Goal: Communication & Community: Answer question/provide support

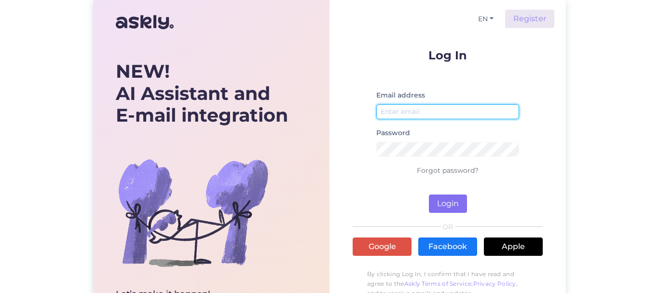
type input "[EMAIL_ADDRESS][DOMAIN_NAME]"
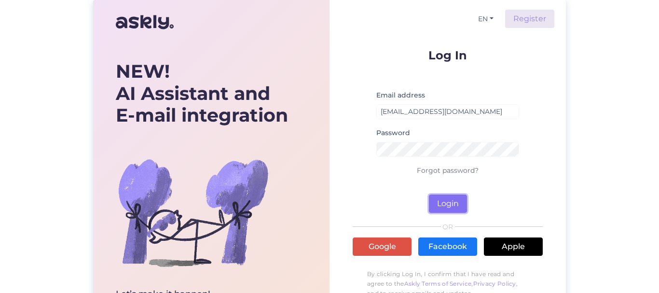
click at [452, 199] on button "Login" at bounding box center [448, 204] width 38 height 18
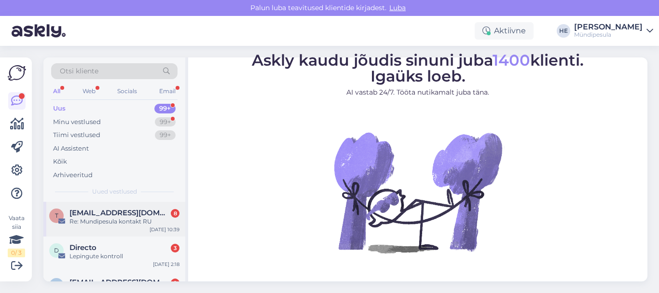
click at [126, 221] on div "Re: Mundipesula kontakt RU" at bounding box center [125, 221] width 110 height 9
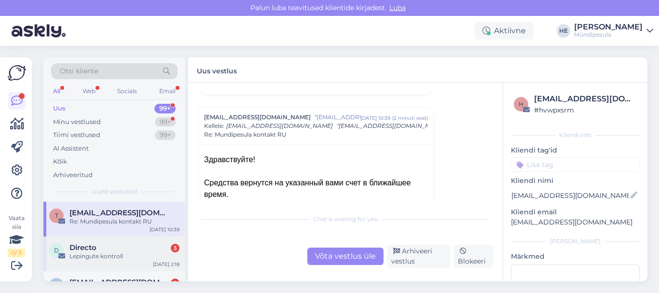
click at [104, 256] on div "Lepingute kontroll" at bounding box center [125, 256] width 110 height 9
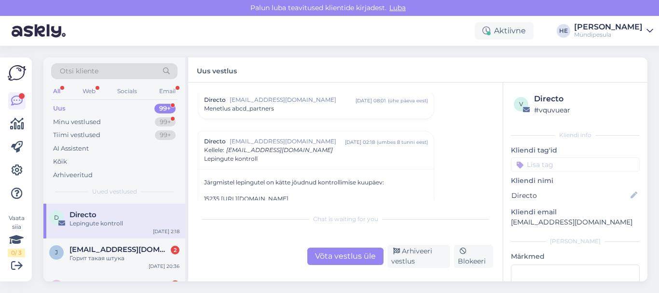
scroll to position [39, 0]
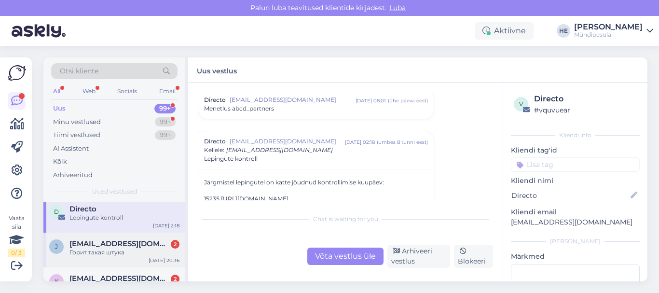
click at [91, 248] on span "[EMAIL_ADDRESS][DOMAIN_NAME]" at bounding box center [120, 243] width 100 height 9
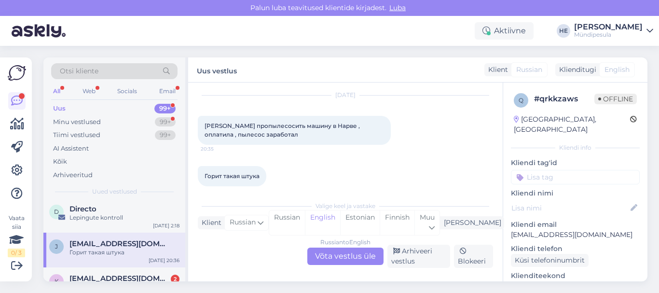
scroll to position [98, 0]
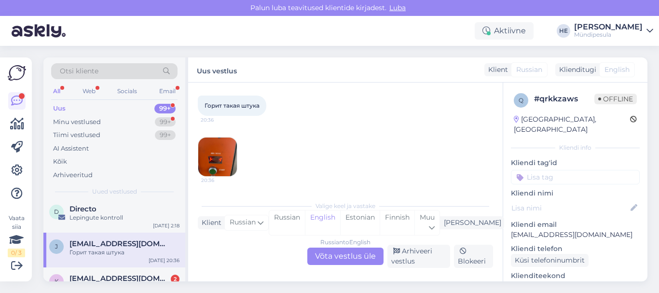
click at [354, 253] on div "Russian to English Võta vestlus üle" at bounding box center [345, 256] width 76 height 17
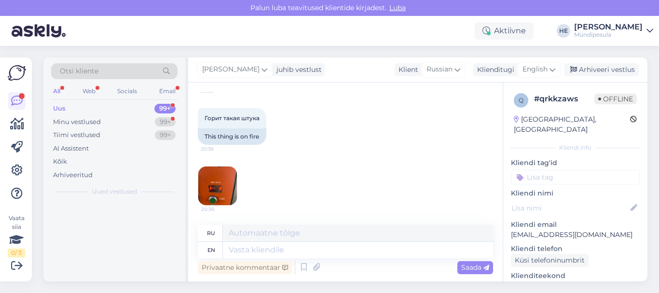
scroll to position [0, 0]
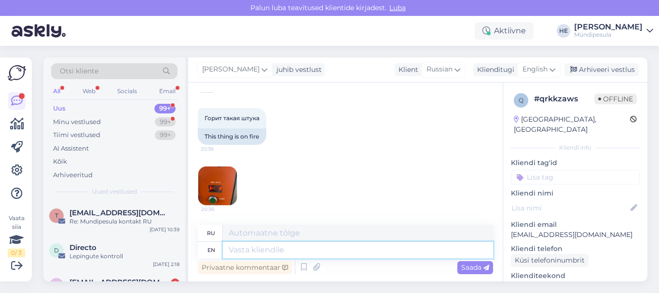
click at [277, 248] on textarea at bounding box center [358, 250] width 270 height 16
paste textarea "Здравствуйте! Просим Вас заполнить форму на нашем сайте о возмещении средств. […"
type textarea "Здравствуйте! Просим Вас заполнить форму на нашем сайте о возмещении средств. […"
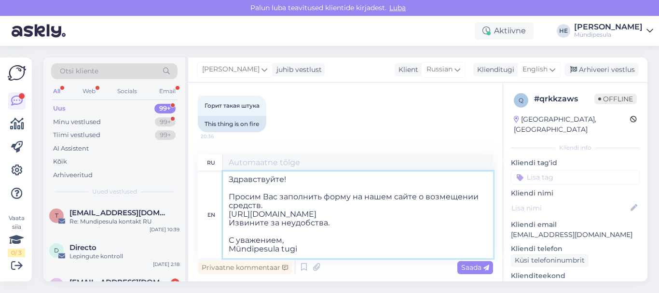
type textarea "Здравствуйте! Просим Вас заполнить форму на нашем сайте о возмещении средств. […"
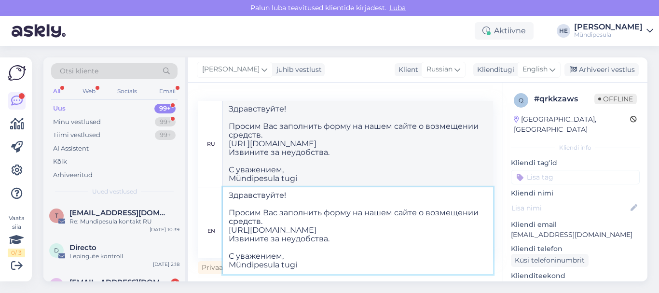
type textarea "Здравствуйте! Просим Вас заполнить форму на нашем сайте о возмещении средств. […"
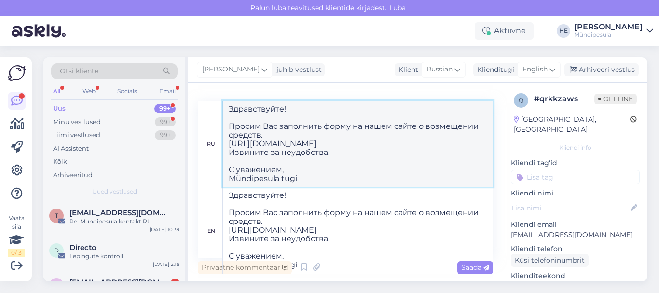
click at [462, 154] on textarea "Здравствуйте! Просим Вас заполнить форму на нашем сайте о возмещении средств. […" at bounding box center [358, 144] width 270 height 86
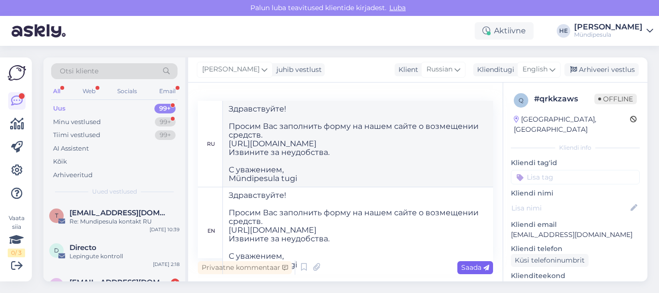
click at [469, 266] on span "Saada" at bounding box center [475, 267] width 28 height 9
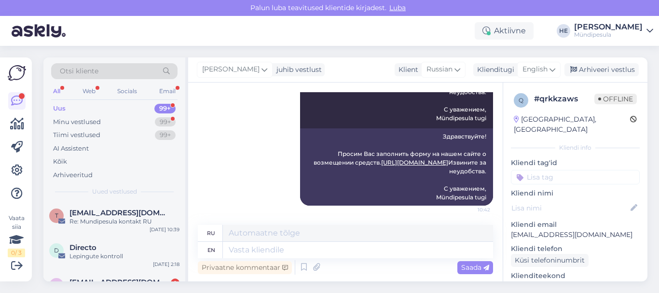
scroll to position [0, 0]
click at [102, 253] on div "Lepingute kontroll" at bounding box center [125, 256] width 110 height 9
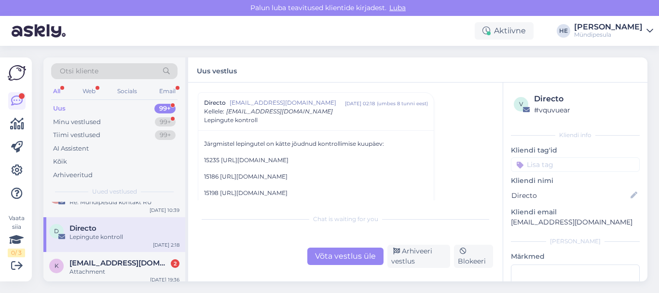
scroll to position [39, 0]
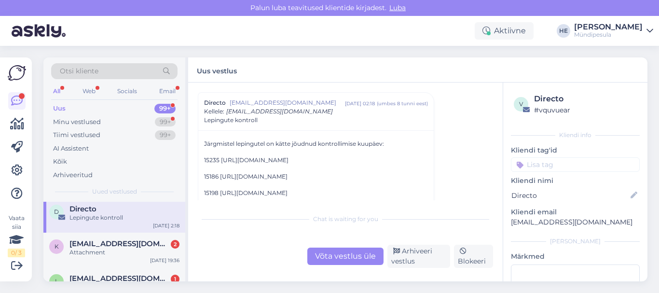
click at [102, 253] on div "Attachment" at bounding box center [125, 252] width 110 height 9
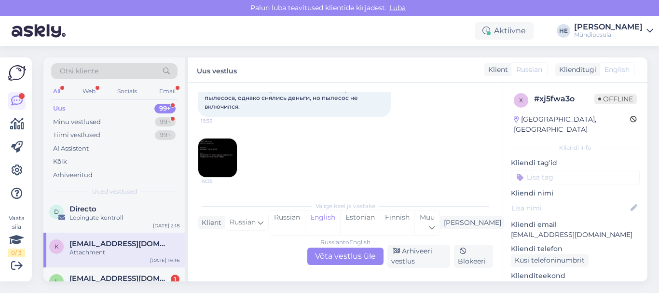
scroll to position [107, 0]
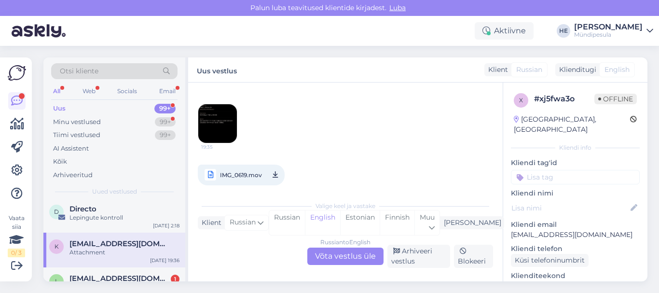
click at [349, 253] on div "Russian to English Võta vestlus üle" at bounding box center [345, 256] width 76 height 17
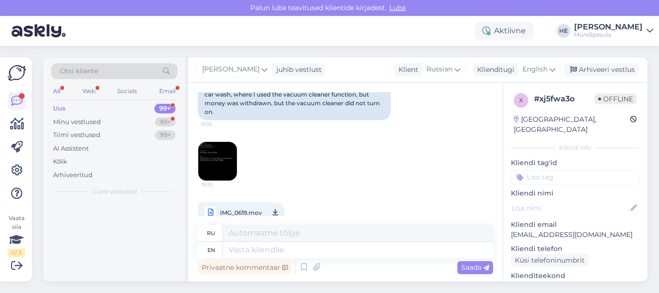
scroll to position [0, 0]
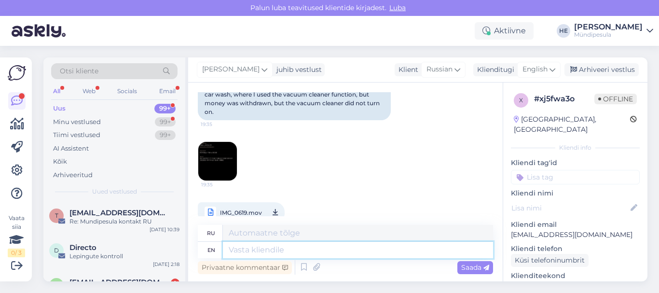
click at [263, 252] on textarea at bounding box center [358, 250] width 270 height 16
paste textarea "Здравствуйте! Просим Вас заполнить форму на нашем сайте о возмещении средств. […"
type textarea "Здравствуйте! Просим Вас заполнить форму на нашем сайте о возмещении средств. […"
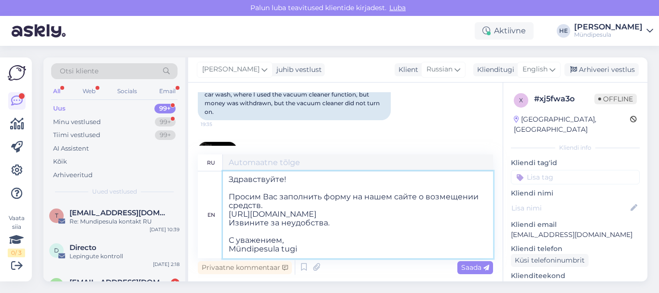
scroll to position [141, 0]
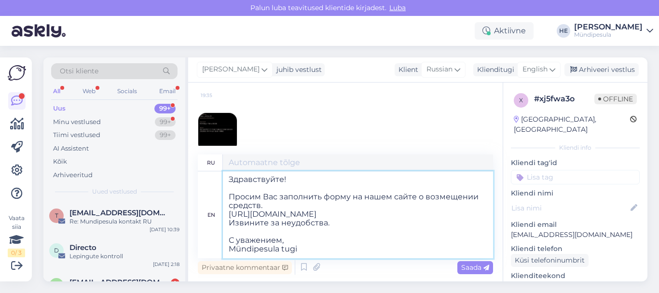
type textarea "Здравствуйте! Просим Вас заполнить форму на нашем сайте о возмещении средств. […"
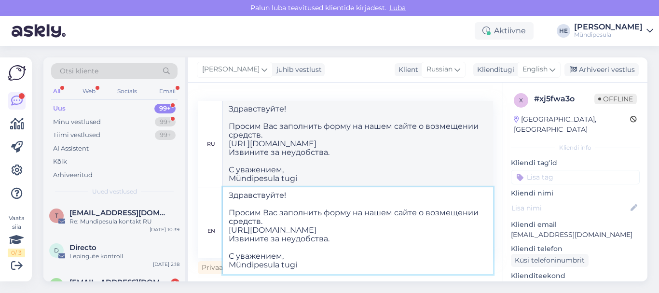
type textarea "Здравствуйте! Просим Вас заполнить форму на нашем сайте о возмещении средств. […"
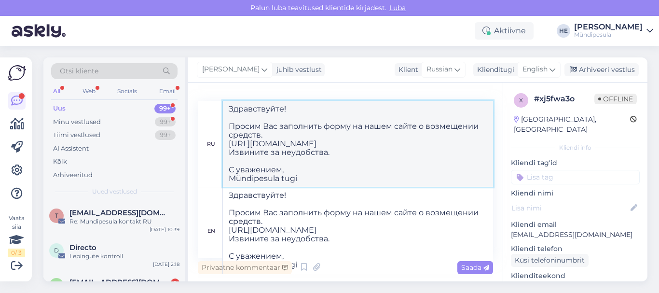
click at [413, 161] on textarea "Здравствуйте! Просим Вас заполнить форму на нашем сайте о возмещении средств. […" at bounding box center [358, 144] width 270 height 86
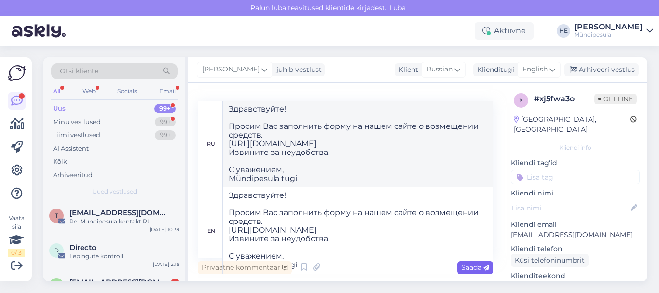
click at [465, 272] on div "Saada" at bounding box center [476, 267] width 36 height 13
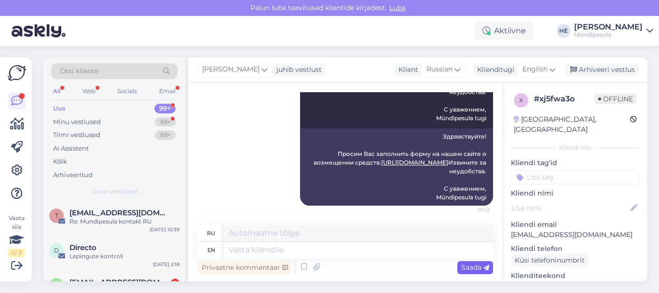
scroll to position [0, 0]
click at [95, 248] on span "Directo" at bounding box center [83, 247] width 27 height 9
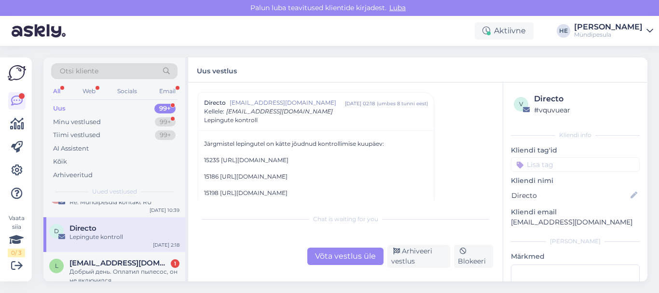
scroll to position [39, 0]
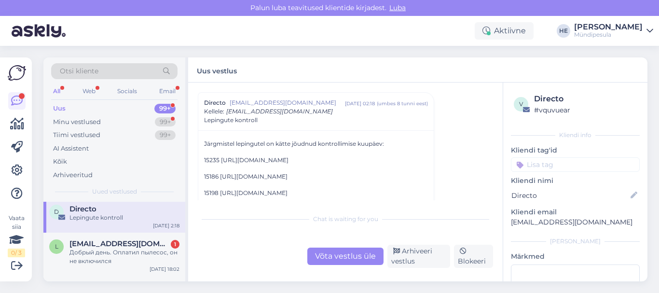
click at [95, 248] on div "Добрый день. Оплатил пылесос, он не включился" at bounding box center [125, 256] width 110 height 17
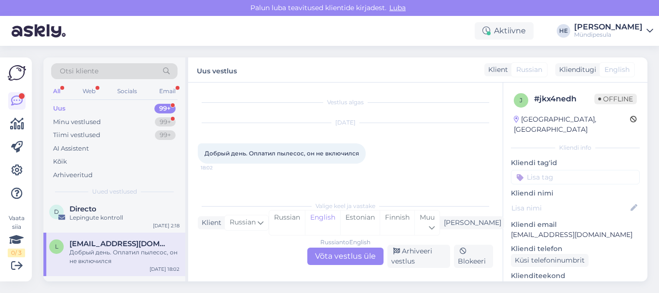
click at [338, 255] on div "Russian to English Võta vestlus üle" at bounding box center [345, 256] width 76 height 17
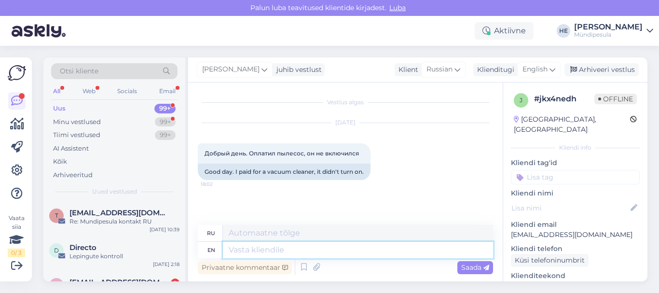
click at [279, 246] on textarea at bounding box center [358, 250] width 270 height 16
paste textarea "Здравствуйте! Просим Вас заполнить форму на нашем сайте о возмещении средств. […"
type textarea "Здравствуйте! Просим Вас заполнить форму на нашем сайте о возмещении средств. […"
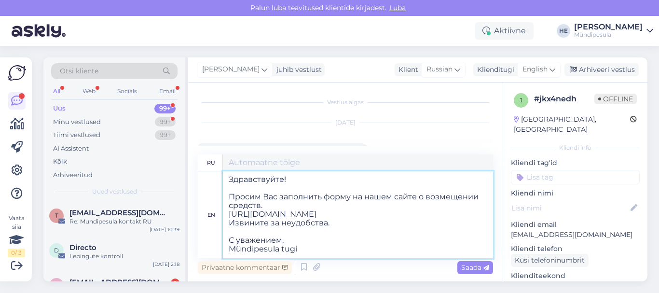
type textarea "Здравствуйте! Просим Вас заполнить форму на нашем сайте о возмещении средств. […"
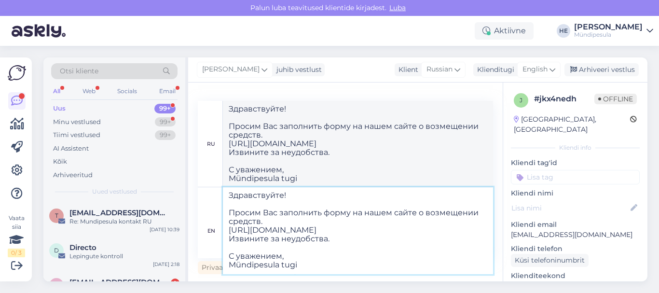
type textarea "Здравствуйте! Просим Вас заполнить форму на нашем сайте о возмещении средств. […"
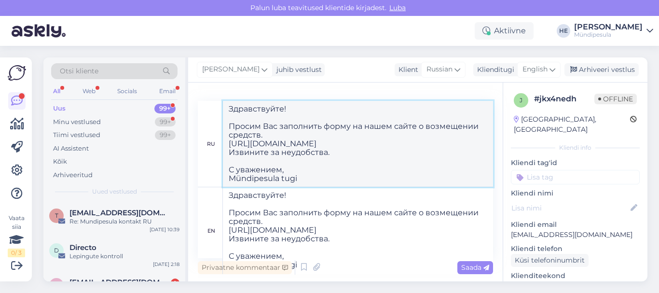
click at [458, 168] on textarea "Здравствуйте! Просим Вас заполнить форму на нашем сайте о возмещении средств. […" at bounding box center [358, 144] width 270 height 86
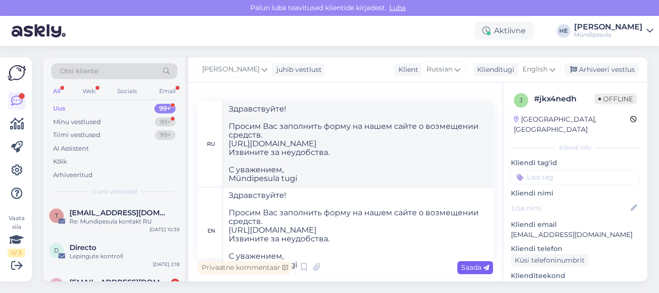
click at [476, 270] on span "Saada" at bounding box center [475, 267] width 28 height 9
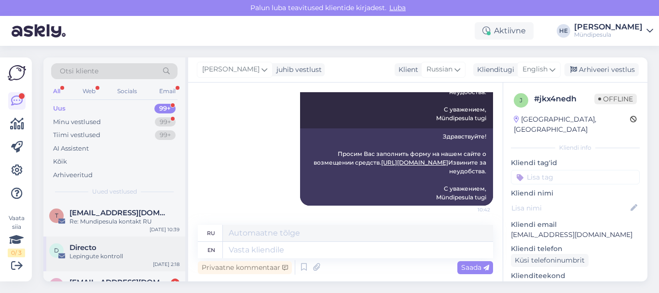
click at [98, 251] on div "Directo" at bounding box center [125, 247] width 110 height 9
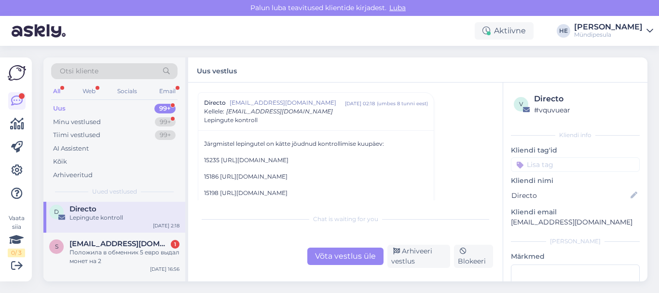
click at [98, 251] on div "Положила в обменник 5 евро выдал монет на 2" at bounding box center [125, 256] width 110 height 17
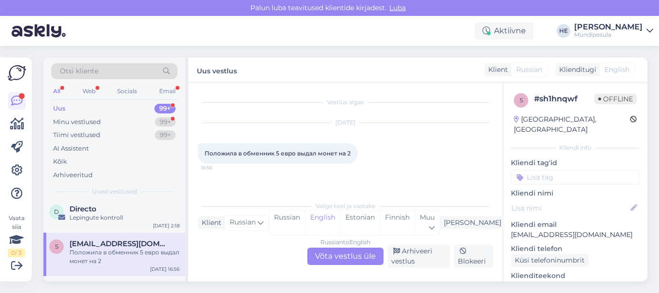
click at [349, 255] on div "Russian to English Võta vestlus üle" at bounding box center [345, 256] width 76 height 17
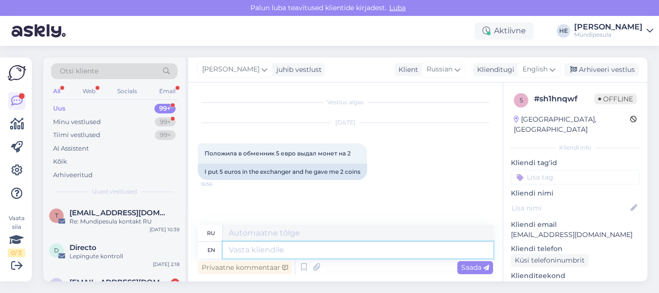
click at [285, 246] on textarea at bounding box center [358, 250] width 270 height 16
paste textarea "Здравствуйте! Просим Вас заполнить форму на нашем сайте о возмещении средств. […"
type textarea "Здравствуйте! Просим Вас заполнить форму на нашем сайте о возмещении средств. […"
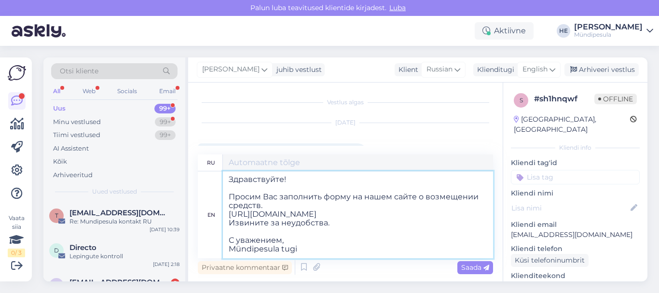
type textarea "Здравствуйте! Просим Вас заполнить форму на нашем сайте о возмещении средств. […"
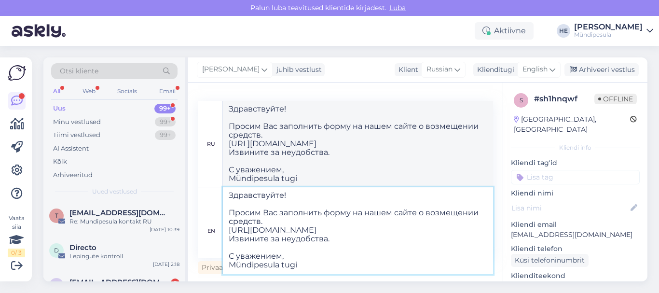
type textarea "Здравствуйте! Просим Вас заполнить форму на нашем сайте о возмещении средств. […"
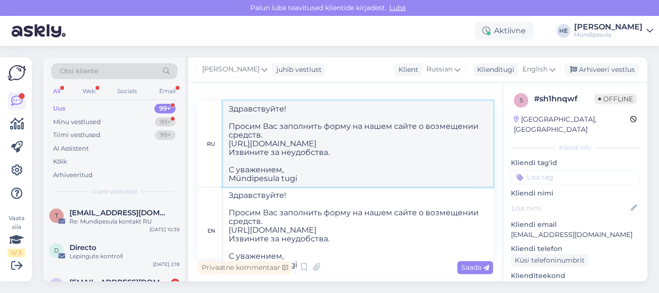
click at [432, 164] on textarea "Здравствуйте! Просим Вас заполнить форму на нашем сайте о возмещении средств. […" at bounding box center [358, 144] width 270 height 86
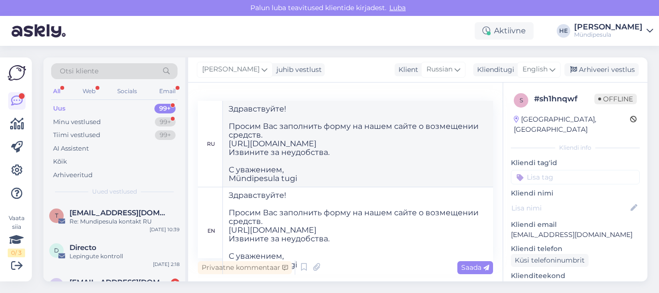
click at [474, 269] on span "Saada" at bounding box center [475, 267] width 28 height 9
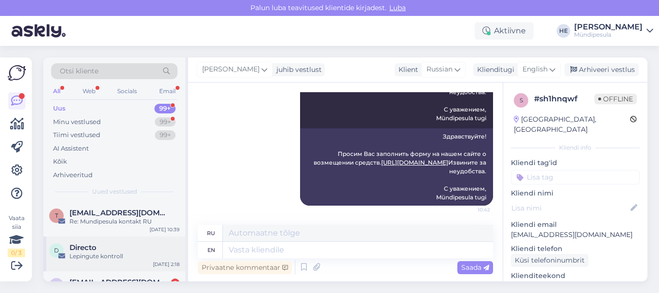
click at [94, 247] on span "Directo" at bounding box center [83, 247] width 27 height 9
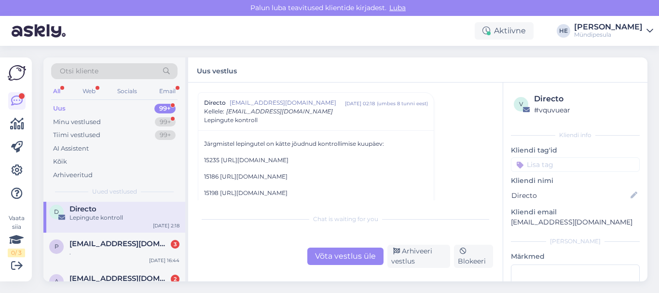
click at [94, 247] on span "[EMAIL_ADDRESS][DOMAIN_NAME]" at bounding box center [120, 243] width 100 height 9
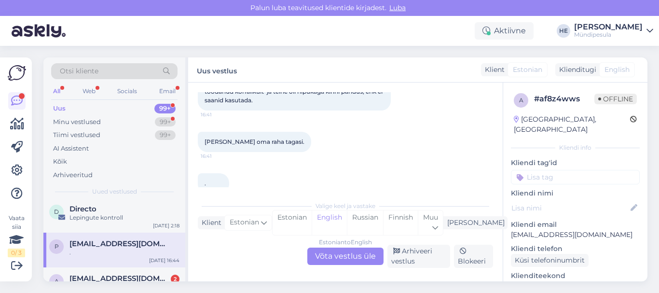
click at [332, 256] on div "Estonian to English Võta vestlus üle" at bounding box center [345, 256] width 76 height 17
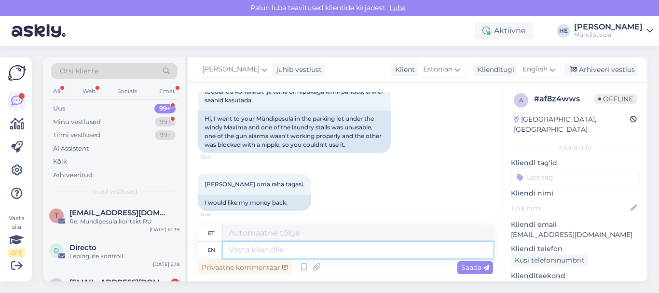
click at [258, 255] on textarea at bounding box center [358, 250] width 270 height 16
paste textarea "Tere Palun täitke meie kodulehel [PERSON_NAME] intsidenti kohta, et saaksime Te…"
type textarea "Tere Palun täitke meie kodulehel [PERSON_NAME] intsidenti kohta, et saaksime Te…"
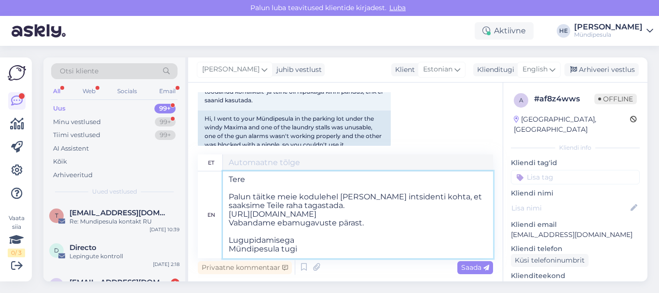
type textarea "Tere Palun täitke meie kodulehel [PERSON_NAME] intsidenti kohta, et saaksime Te…"
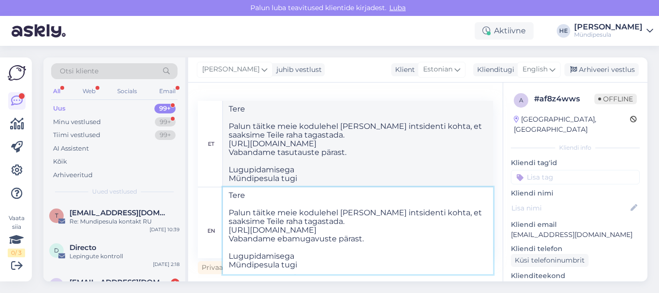
type textarea "Tere Palun täitke meie kodulehel [PERSON_NAME] intsidenti kohta, et saaksime Te…"
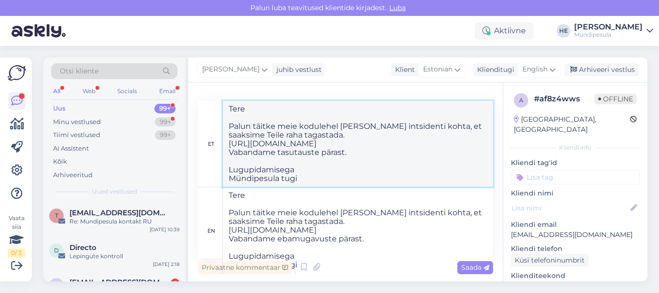
click at [445, 165] on textarea "Tere Palun täitke meie kodulehel [PERSON_NAME] intsidenti kohta, et saaksime Te…" at bounding box center [358, 144] width 270 height 86
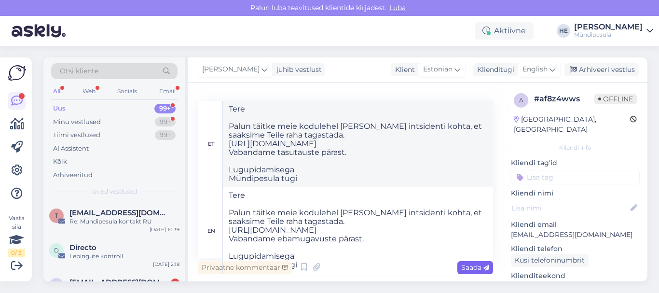
click at [475, 266] on span "Saada" at bounding box center [475, 267] width 28 height 9
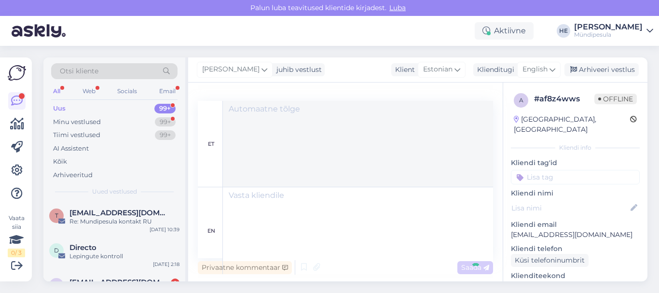
scroll to position [0, 0]
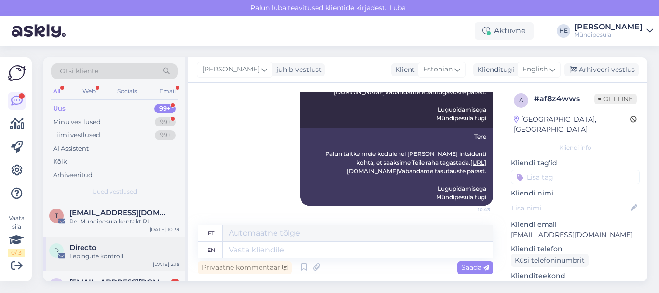
click at [102, 254] on div "Lepingute kontroll" at bounding box center [125, 256] width 110 height 9
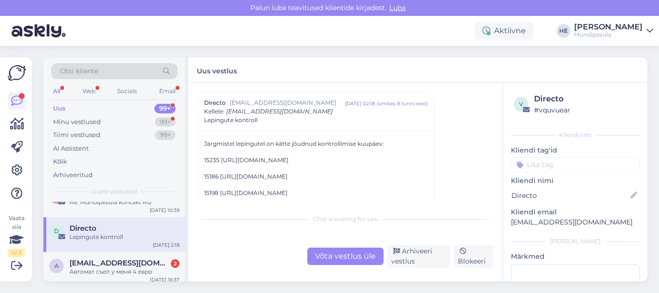
scroll to position [39, 0]
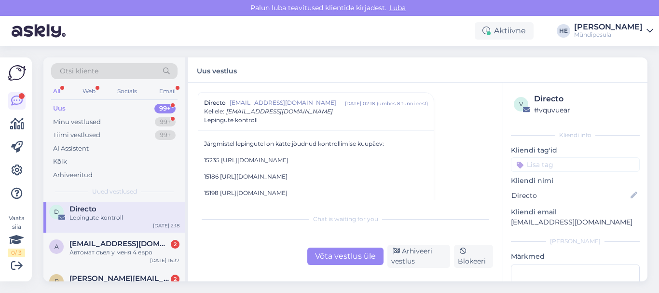
click at [102, 254] on div "Автомат съел у меня 4 евро" at bounding box center [125, 252] width 110 height 9
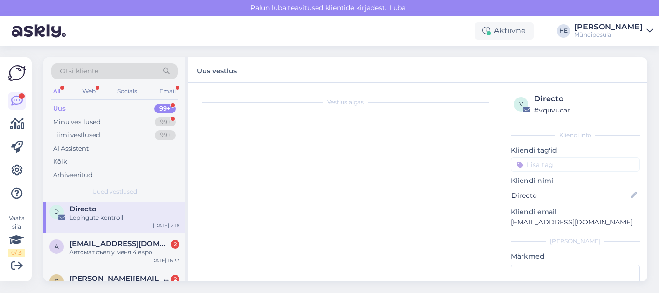
scroll to position [28, 0]
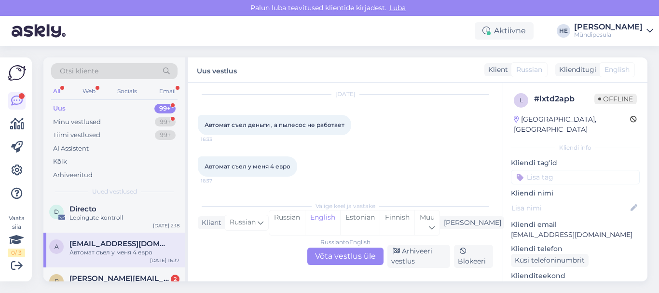
click at [353, 255] on div "Russian to English Võta vestlus üle" at bounding box center [345, 256] width 76 height 17
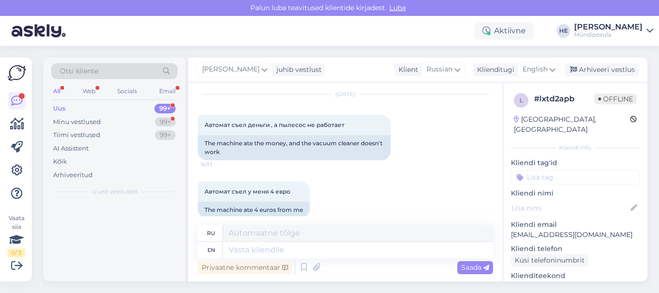
scroll to position [0, 0]
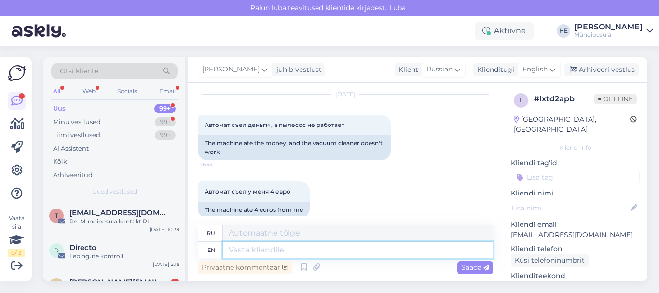
click at [255, 253] on textarea at bounding box center [358, 250] width 270 height 16
paste textarea "Здравствуйте! Просим Вас заполнить форму на нашем сайте о возмещении средств. […"
type textarea "Здравствуйте! Просим Вас заполнить форму на нашем сайте о возмещении средств. […"
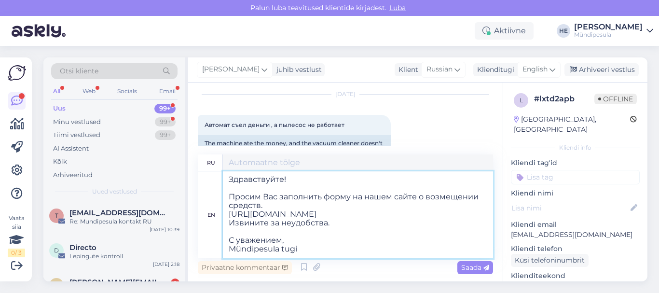
type textarea "Здравствуйте! Просим Вас заполнить форму на нашем сайте о возмещении средств. […"
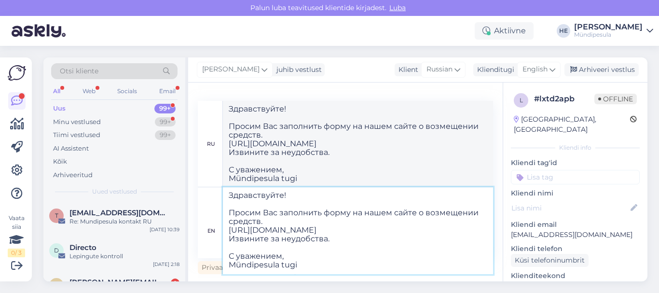
type textarea "Здравствуйте! Просим Вас заполнить форму на нашем сайте о возмещении средств. […"
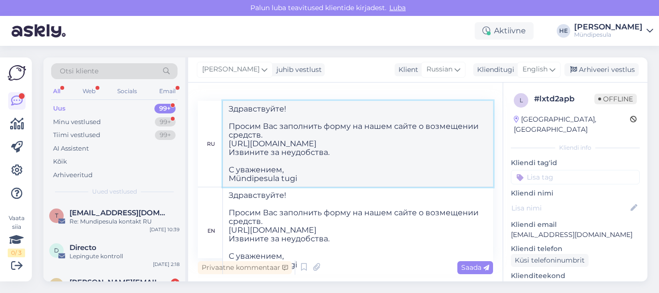
click at [444, 151] on textarea "Здравствуйте! Просим Вас заполнить форму на нашем сайте о возмещении средств. […" at bounding box center [358, 144] width 270 height 86
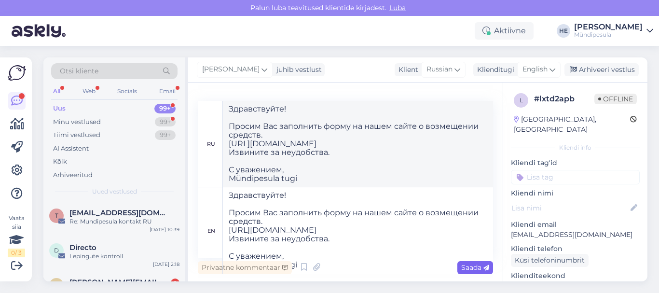
click at [474, 267] on span "Saada" at bounding box center [475, 267] width 28 height 9
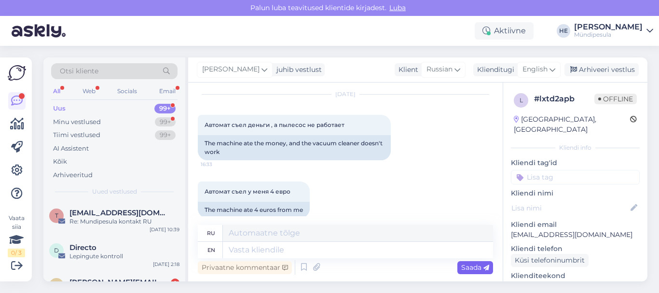
scroll to position [0, 0]
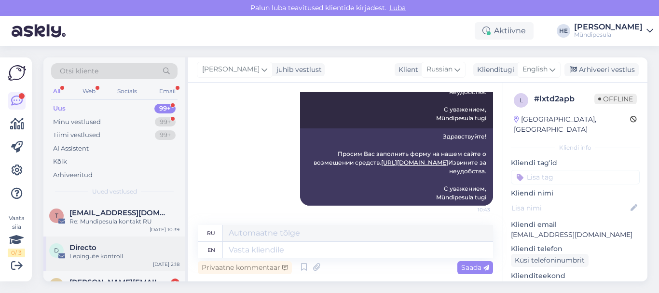
click at [92, 253] on div "Lepingute kontroll" at bounding box center [125, 256] width 110 height 9
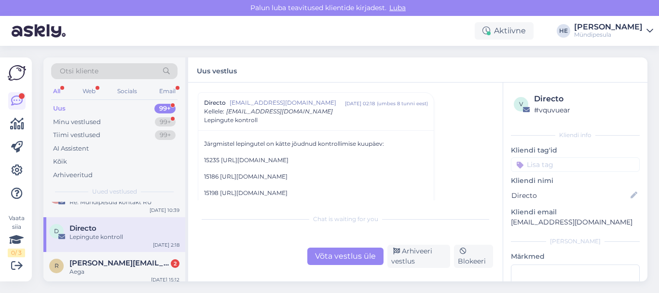
scroll to position [39, 0]
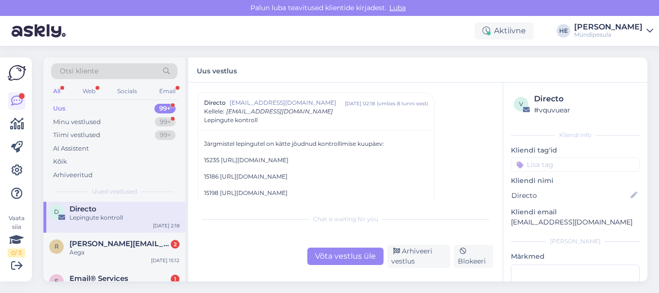
click at [92, 253] on div "Aega" at bounding box center [125, 252] width 110 height 9
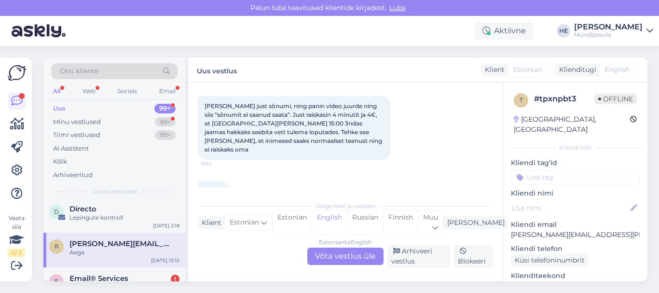
scroll to position [63, 0]
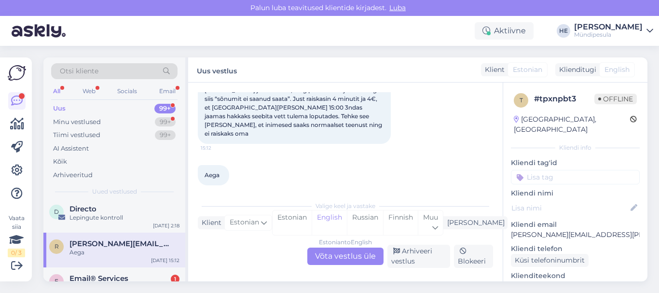
click at [340, 255] on div "Estonian to English Võta vestlus üle" at bounding box center [345, 256] width 76 height 17
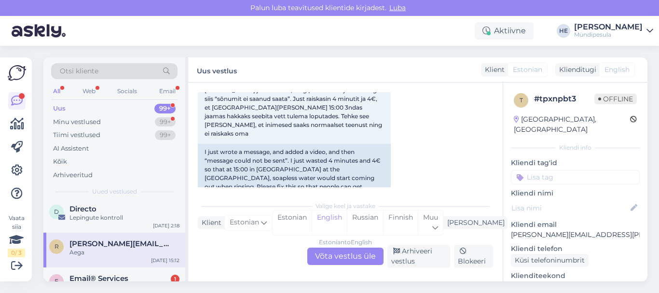
scroll to position [0, 0]
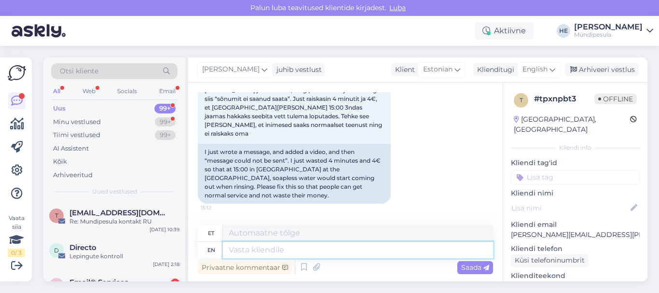
click at [244, 253] on textarea at bounding box center [358, 250] width 270 height 16
paste textarea "Tere Palun täitke meie kodulehel [PERSON_NAME] intsidenti kohta, et saaksime Te…"
type textarea "Tere Palun täitke meie kodulehel [PERSON_NAME] intsidenti kohta, et saaksime Te…"
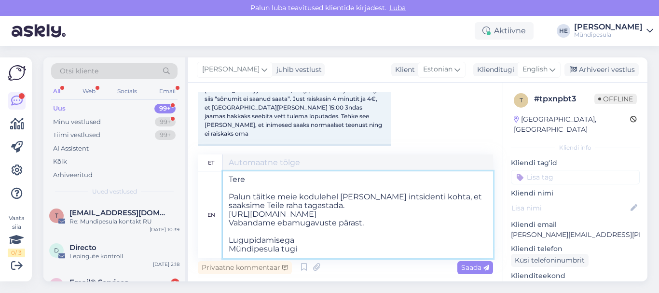
scroll to position [4, 0]
type textarea "Tere Palun täitke meie kodulehel [PERSON_NAME] intsidenti kohta, et saaksime Te…"
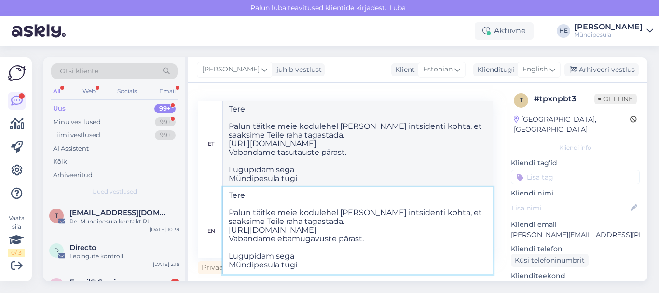
type textarea "Tere Palun täitke meie kodulehel [PERSON_NAME] intsidenti kohta, et saaksime Te…"
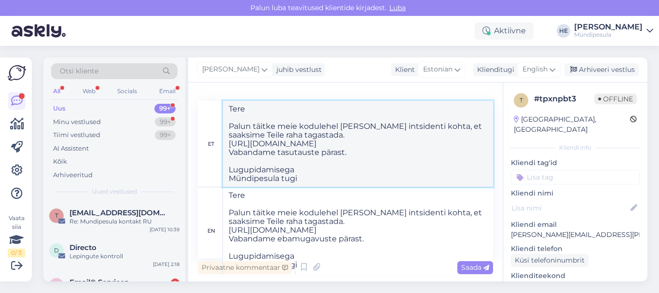
click at [441, 151] on textarea "Tere Palun täitke meie kodulehel [PERSON_NAME] intsidenti kohta, et saaksime Te…" at bounding box center [358, 144] width 270 height 86
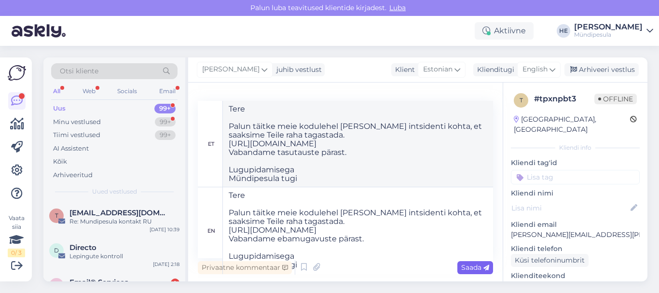
click at [466, 265] on span "Saada" at bounding box center [475, 267] width 28 height 9
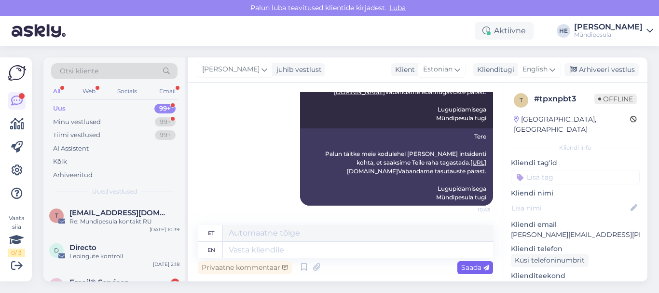
scroll to position [0, 0]
click at [104, 250] on div "Directo" at bounding box center [125, 247] width 110 height 9
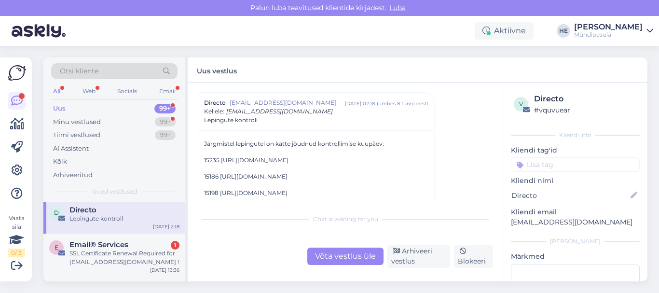
scroll to position [39, 0]
click at [104, 250] on div "SSL Certificate Renewal Required for [EMAIL_ADDRESS][DOMAIN_NAME] !" at bounding box center [125, 256] width 110 height 17
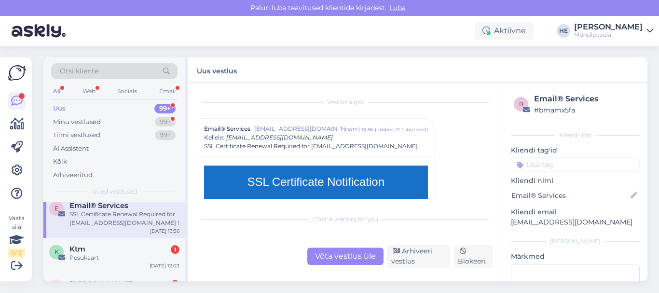
scroll to position [77, 0]
click at [104, 250] on div "Ktm 1" at bounding box center [125, 248] width 110 height 9
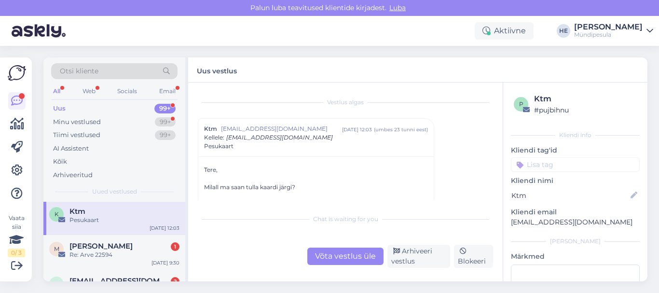
scroll to position [116, 0]
click at [104, 250] on div "Re: Arve 22594" at bounding box center [125, 253] width 110 height 9
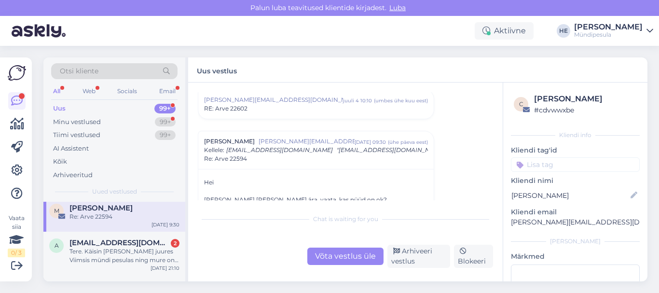
scroll to position [154, 0]
click at [104, 250] on div "Tere. Käisin [PERSON_NAME] juures Viimsis mündi pesulas ning mure on selline, e…" at bounding box center [125, 253] width 110 height 17
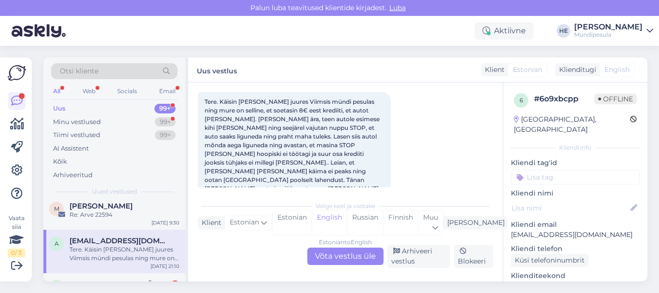
scroll to position [98, 0]
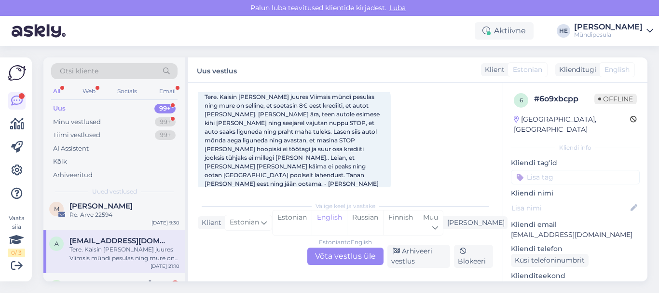
click at [351, 251] on div "Estonian to English Võta vestlus üle" at bounding box center [345, 256] width 76 height 17
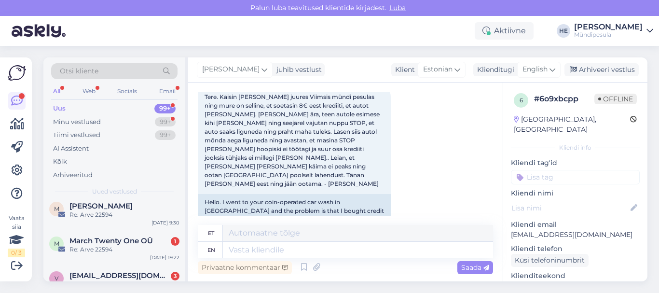
scroll to position [0, 0]
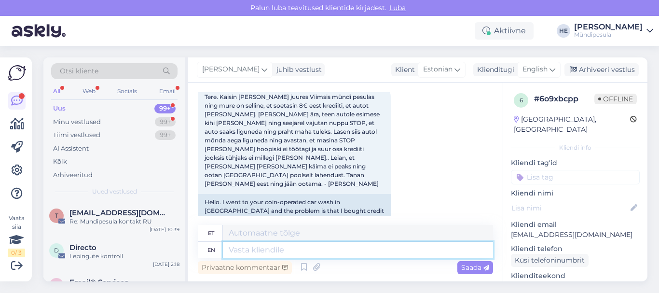
click at [237, 248] on textarea at bounding box center [358, 250] width 270 height 16
paste textarea "Tere Palun täitke meie kodulehel [PERSON_NAME] intsidenti kohta, et saaksime Te…"
type textarea "Tere Palun täitke meie kodulehel [PERSON_NAME] intsidenti kohta, et saaksime Te…"
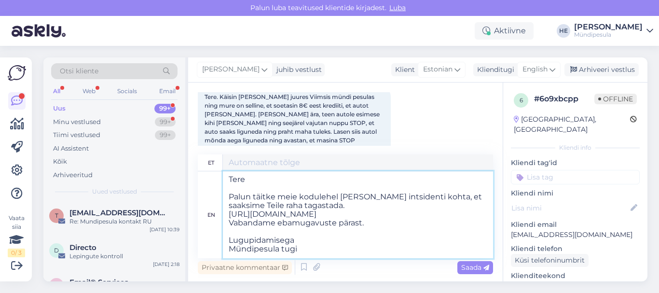
scroll to position [4, 0]
type textarea "Tere Palun täitke meie kodulehel [PERSON_NAME] intsidenti kohta, et saaksime Te…"
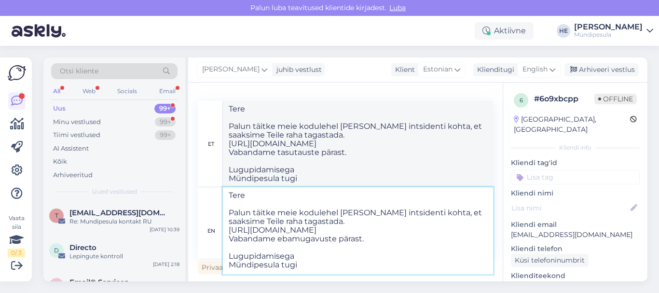
click at [376, 236] on textarea "Tere Palun täitke meie kodulehel [PERSON_NAME] intsidenti kohta, et saaksime Te…" at bounding box center [358, 230] width 270 height 87
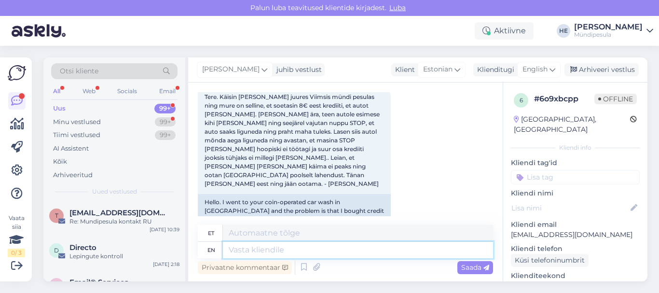
scroll to position [389, 0]
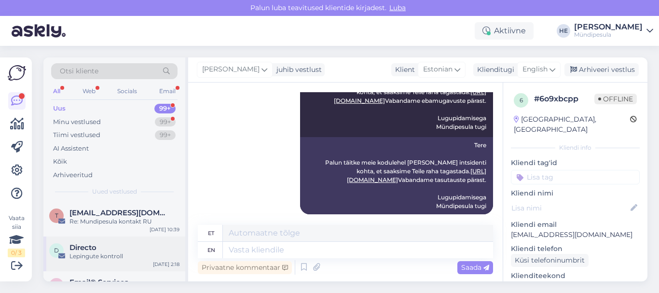
click at [96, 254] on div "Lepingute kontroll" at bounding box center [125, 256] width 110 height 9
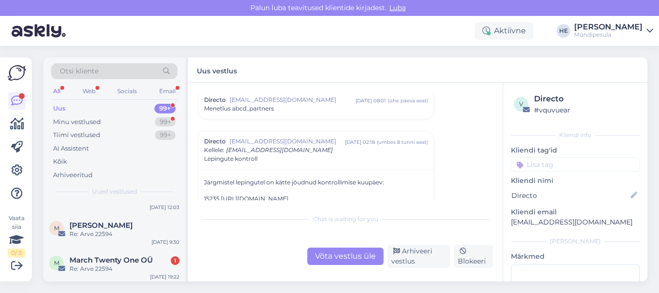
scroll to position [154, 0]
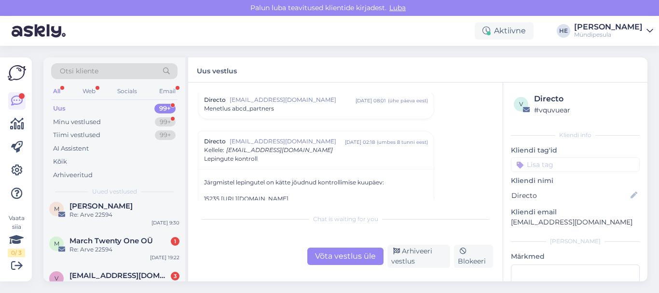
click at [96, 254] on div "M March Twenty One OÜ 1 Re: Arve 22594 [DATE] 19:22" at bounding box center [114, 247] width 142 height 35
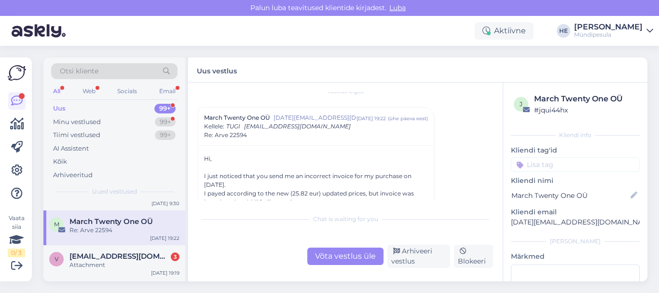
scroll to position [193, 0]
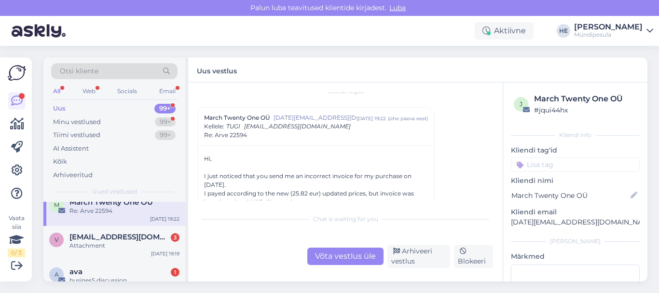
click at [96, 254] on div "v [EMAIL_ADDRESS][DOMAIN_NAME] 3 Attachment [DATE] 19:19" at bounding box center [114, 243] width 142 height 35
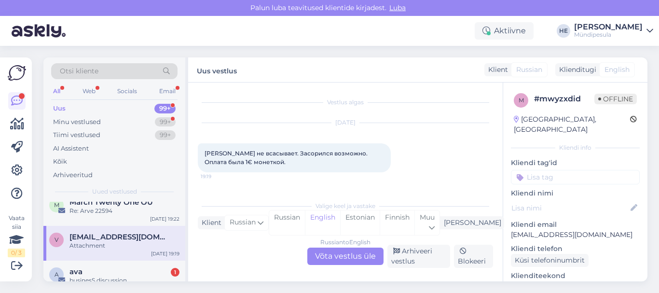
scroll to position [98, 0]
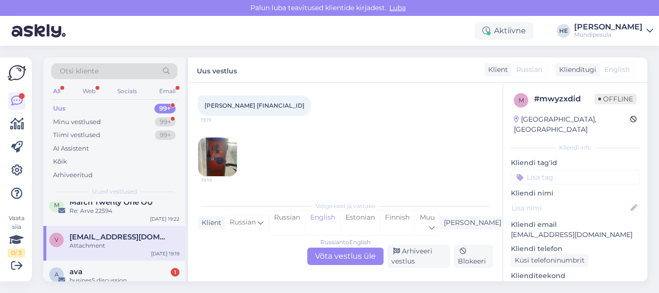
click at [335, 254] on div "Russian to English Võta vestlus üle" at bounding box center [345, 256] width 76 height 17
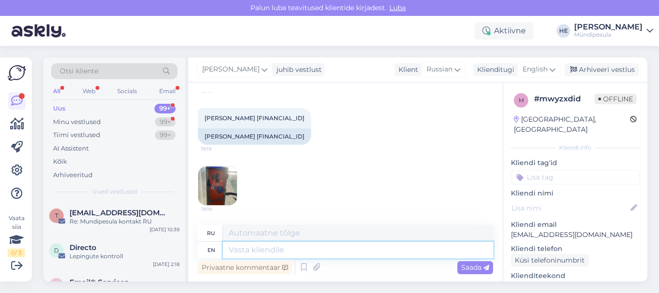
click at [259, 248] on textarea at bounding box center [358, 250] width 270 height 16
paste textarea "Здравствуйте! Просим Вас заполнить форму на нашем сайте о возмещении средств. […"
type textarea "Здравствуйте! Просим Вас заполнить форму на нашем сайте о возмещении средств. […"
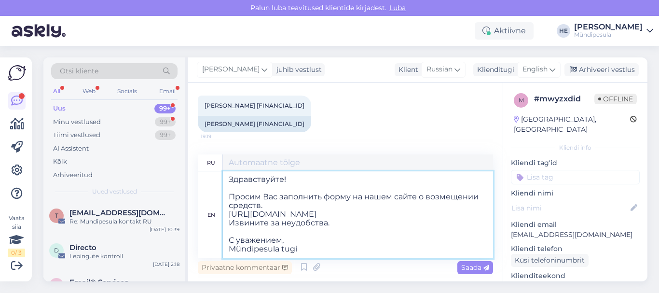
type textarea "Здравствуйте! Просим Вас заполнить форму на нашем сайте о возмещении средств. […"
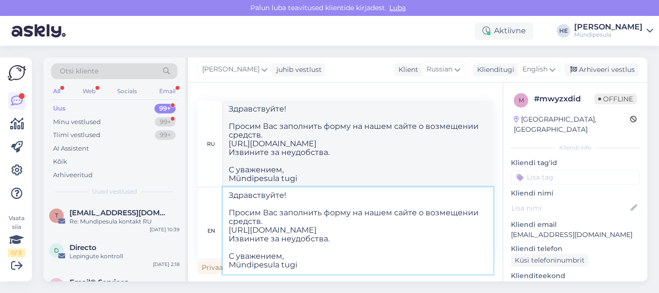
type textarea "Здравствуйте! Просим Вас заполнить форму на нашем сайте о возмещении средств. […"
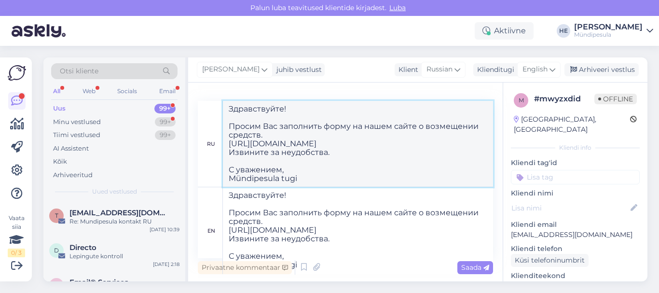
click at [443, 160] on textarea "Здравствуйте! Просим Вас заполнить форму на нашем сайте о возмещении средств. […" at bounding box center [358, 144] width 270 height 86
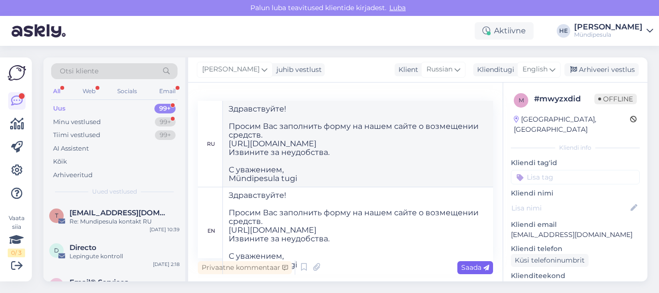
click at [468, 270] on span "Saada" at bounding box center [475, 267] width 28 height 9
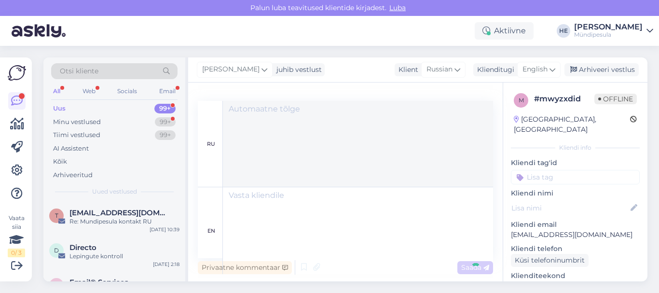
scroll to position [0, 0]
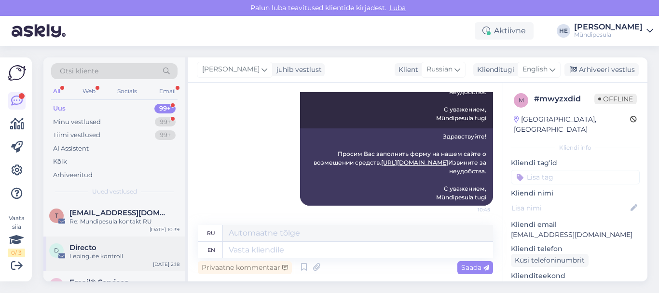
click at [86, 256] on div "Lepingute kontroll" at bounding box center [125, 256] width 110 height 9
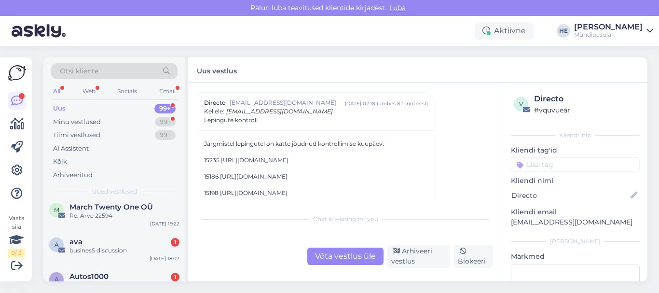
scroll to position [193, 0]
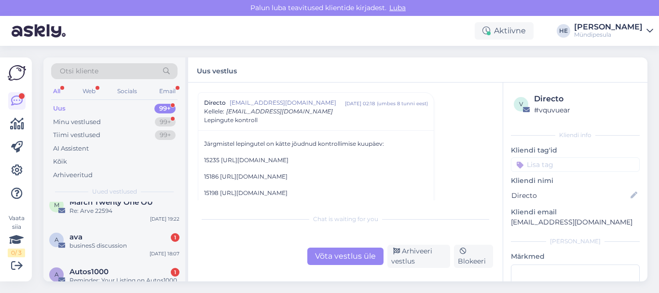
click at [86, 256] on div "a ava 1 businesS discussion [DATE] 18:07" at bounding box center [114, 243] width 142 height 35
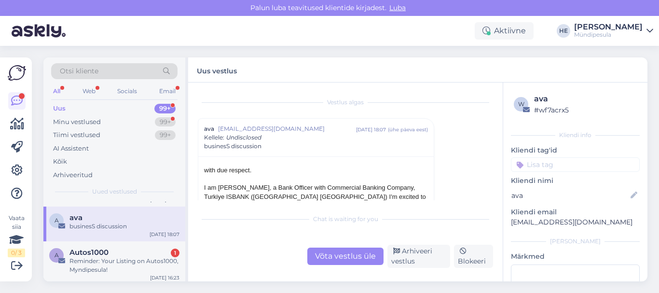
scroll to position [232, 0]
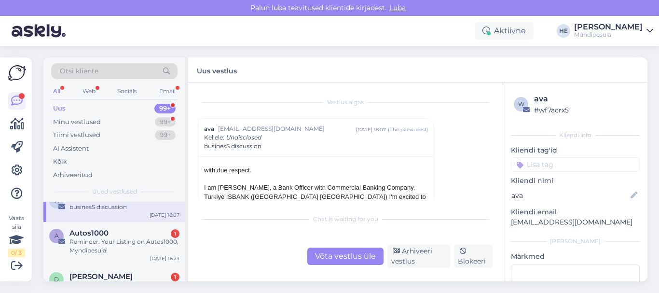
click at [86, 256] on div "A Autos1000 1 Reminder: Your Listing on Autos1000, Myndipesula! [DATE] 16:23" at bounding box center [114, 243] width 142 height 43
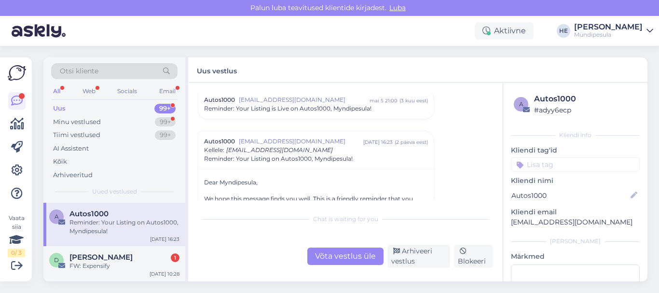
scroll to position [270, 0]
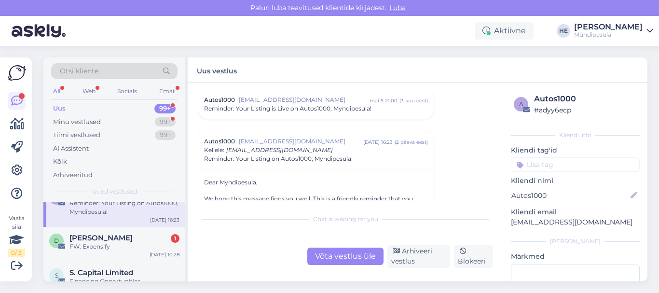
click at [86, 256] on div "D [PERSON_NAME] 1 FW: Expensify [DATE] 10:28" at bounding box center [114, 244] width 142 height 35
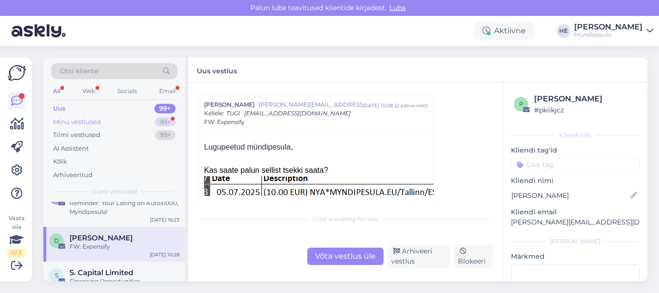
click at [89, 122] on div "Minu vestlused" at bounding box center [77, 122] width 48 height 10
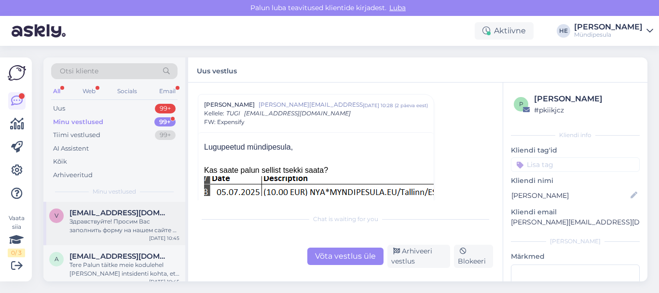
click at [98, 219] on div "Здравствуйте! Просим Вас заполнить форму на нашем сайте о возмещении средств. […" at bounding box center [125, 225] width 110 height 17
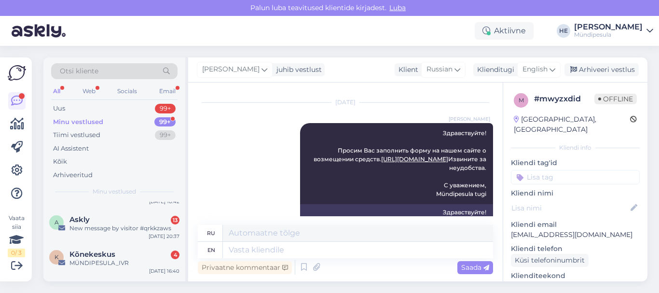
scroll to position [386, 0]
click at [98, 219] on div "Askly 13" at bounding box center [125, 217] width 110 height 9
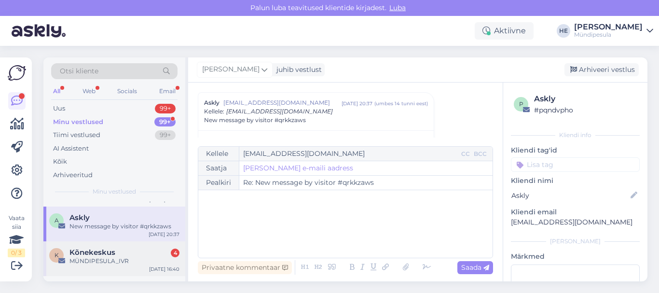
click at [98, 256] on span "Kõnekeskus" at bounding box center [93, 252] width 46 height 9
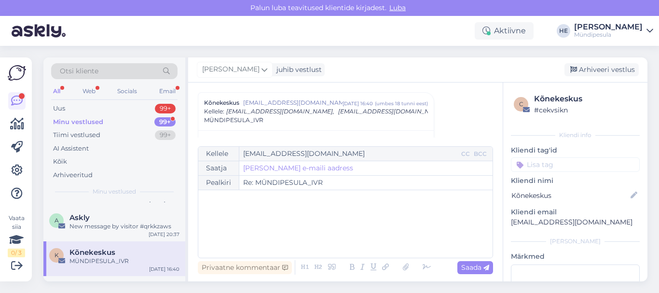
click at [72, 121] on div "Minu vestlused" at bounding box center [78, 122] width 50 height 10
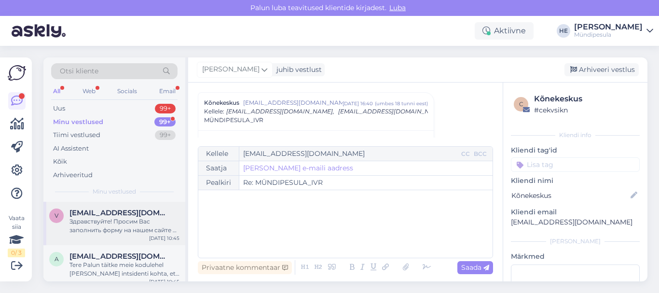
click at [87, 218] on div "Здравствуйте! Просим Вас заполнить форму на нашем сайте о возмещении средств. […" at bounding box center [125, 225] width 110 height 17
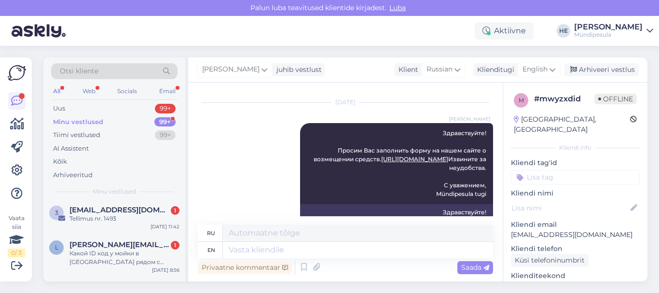
click at [87, 218] on div "Tellimus nr. 1493" at bounding box center [125, 218] width 110 height 9
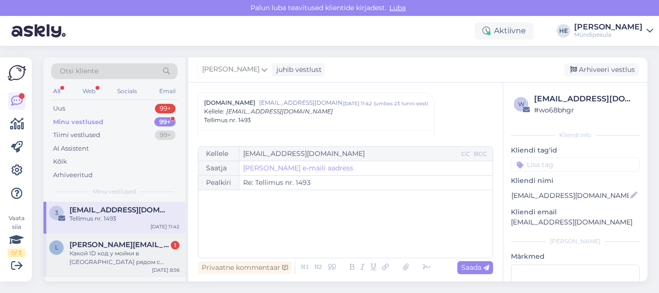
click at [98, 259] on div "Какой ID код у мойки в [GEOGRAPHIC_DATA] рядом с Prisma?" at bounding box center [125, 257] width 110 height 17
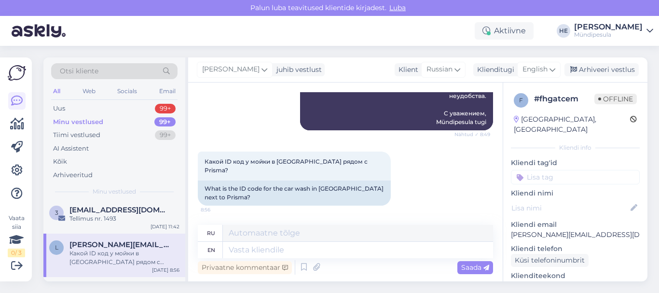
click at [649, 32] on icon at bounding box center [650, 31] width 7 height 8
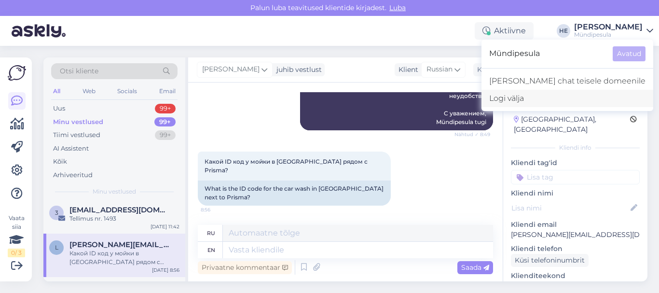
click at [551, 100] on div "Logi välja" at bounding box center [568, 98] width 172 height 17
